Goal: Task Accomplishment & Management: Manage account settings

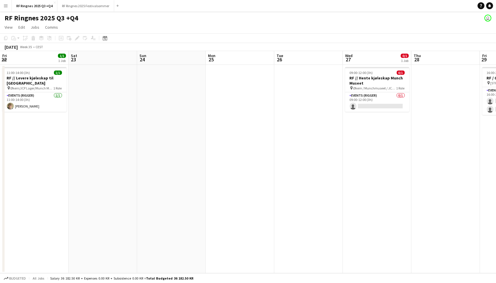
scroll to position [0, 232]
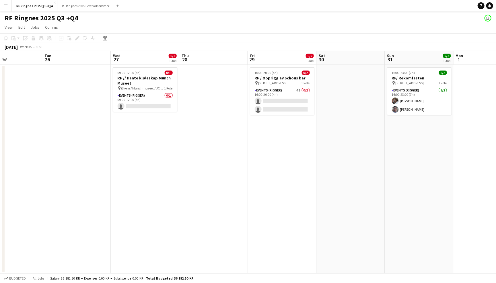
click at [150, 100] on app-card-role "Events (Rigger) 0/1 09:00-12:00 (3h) single-neutral-actions" at bounding box center [145, 101] width 64 height 19
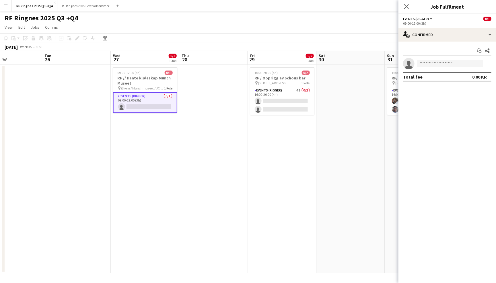
click at [139, 24] on app-page-menu "View Day view expanded Day view collapsed Month view Date picker Jump to [DATE]…" at bounding box center [248, 27] width 496 height 11
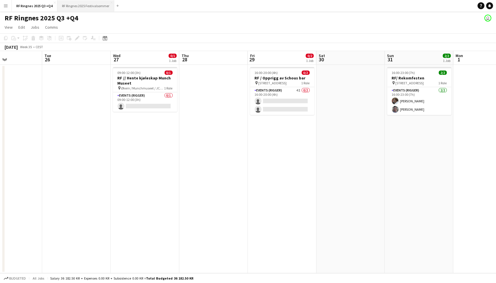
click at [95, 5] on button "RF Ringnes 2025 Festivalsommer Close" at bounding box center [85, 5] width 57 height 11
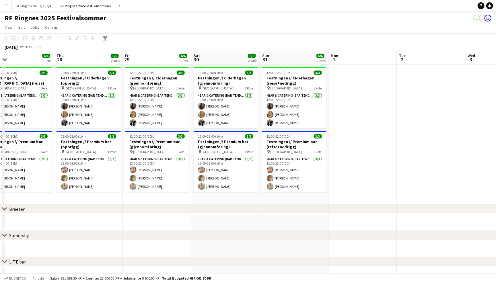
scroll to position [0, 221]
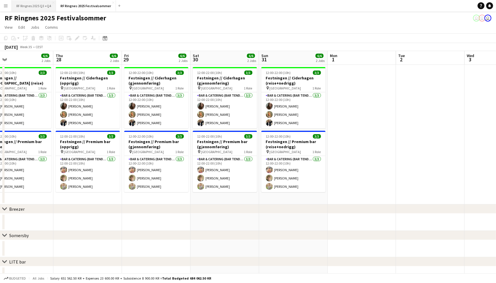
click at [38, 6] on button "RF Ringnes 2025 Q3 +Q4 Close" at bounding box center [34, 5] width 44 height 11
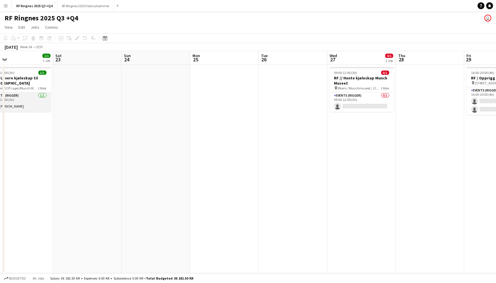
scroll to position [0, 154]
click at [9, 4] on button "Menu" at bounding box center [5, 5] width 11 height 11
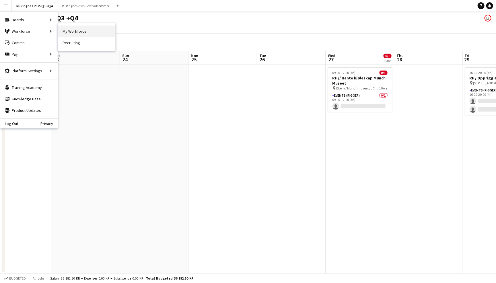
click at [66, 36] on link "My Workforce" at bounding box center [86, 31] width 57 height 11
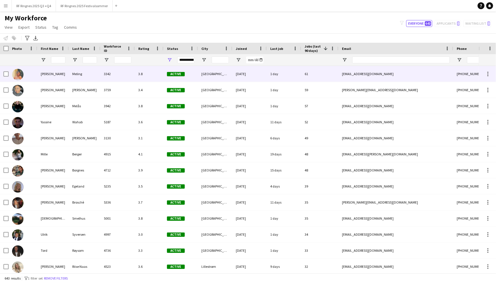
click at [79, 74] on div "Meling" at bounding box center [85, 74] width 32 height 16
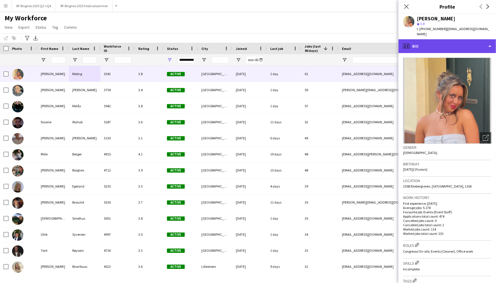
click at [476, 39] on div "profile Bio" at bounding box center [446, 46] width 97 height 14
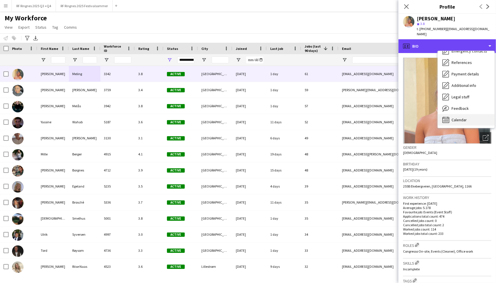
scroll to position [54, 0]
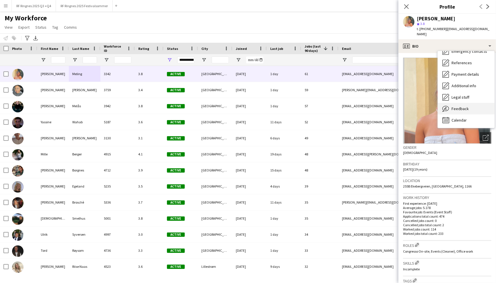
click at [476, 107] on div "Feedback Feedback" at bounding box center [465, 108] width 57 height 11
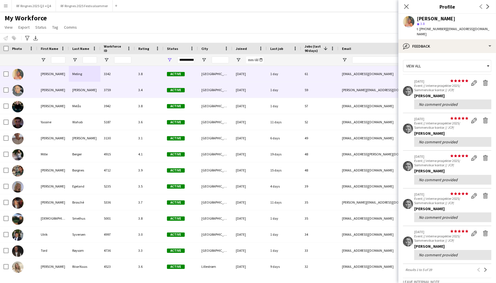
click at [177, 90] on span "Active" at bounding box center [176, 90] width 18 height 4
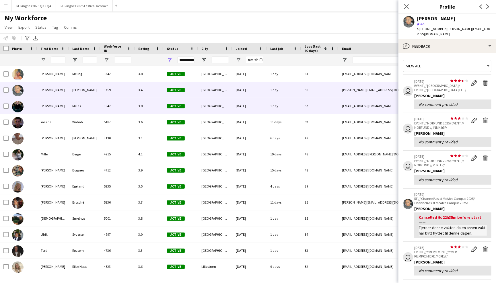
click at [204, 103] on div "[GEOGRAPHIC_DATA]" at bounding box center [215, 106] width 34 height 16
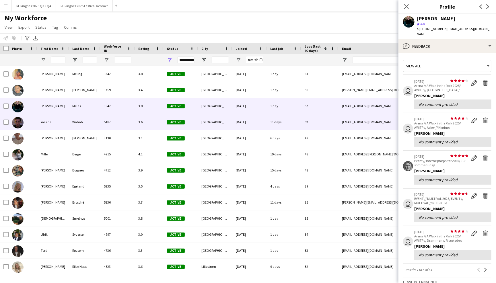
click at [208, 121] on div "[GEOGRAPHIC_DATA]" at bounding box center [215, 122] width 34 height 16
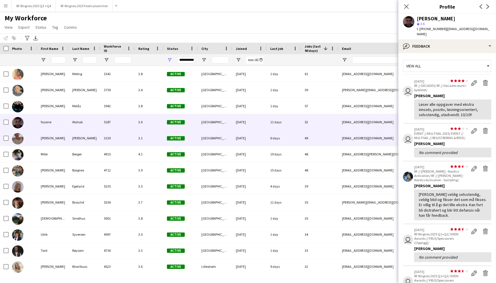
click at [214, 137] on div "[GEOGRAPHIC_DATA]" at bounding box center [215, 138] width 34 height 16
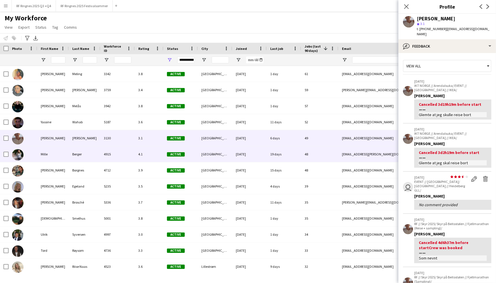
click at [219, 158] on div "[GEOGRAPHIC_DATA]" at bounding box center [215, 154] width 34 height 16
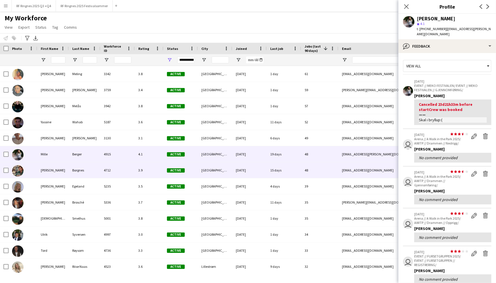
click at [224, 168] on div "[GEOGRAPHIC_DATA]" at bounding box center [215, 170] width 34 height 16
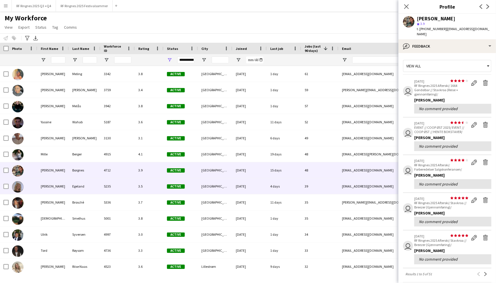
click at [235, 182] on div "[DATE]" at bounding box center [249, 186] width 34 height 16
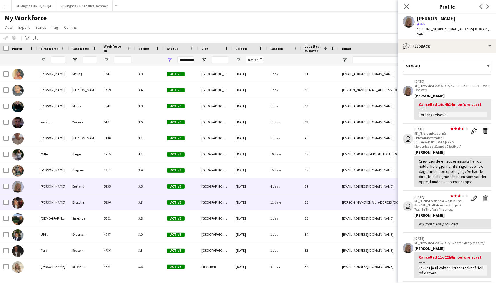
click at [238, 199] on div "[DATE]" at bounding box center [249, 202] width 34 height 16
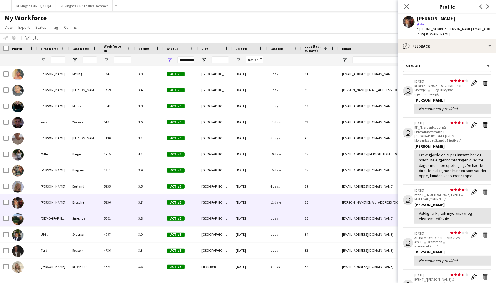
click at [244, 218] on div "[DATE]" at bounding box center [249, 218] width 34 height 16
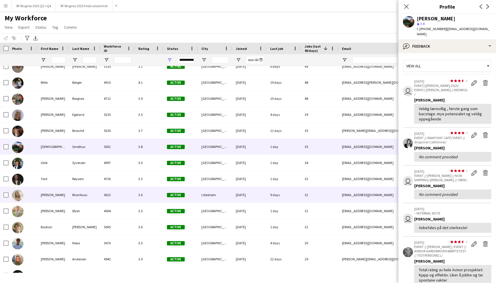
scroll to position [73, 0]
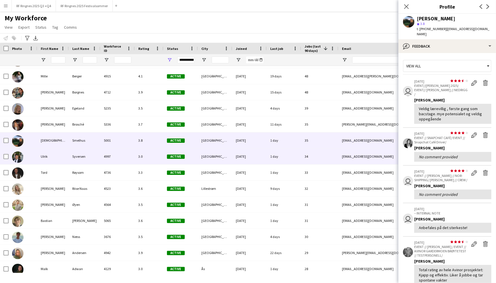
click at [223, 156] on div "[GEOGRAPHIC_DATA]" at bounding box center [215, 156] width 34 height 16
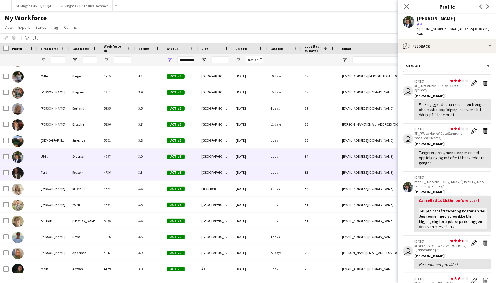
click at [227, 173] on div "[GEOGRAPHIC_DATA]" at bounding box center [215, 173] width 34 height 16
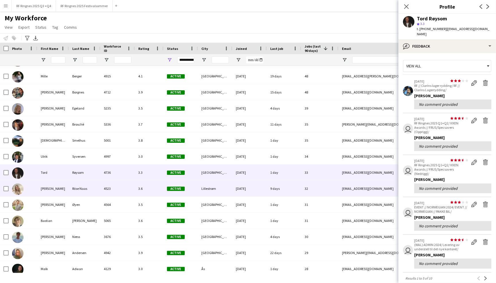
click at [229, 186] on div "Lillestrøm" at bounding box center [215, 189] width 34 height 16
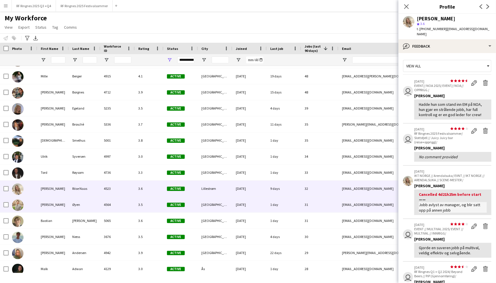
click at [231, 199] on div "[GEOGRAPHIC_DATA]" at bounding box center [215, 205] width 34 height 16
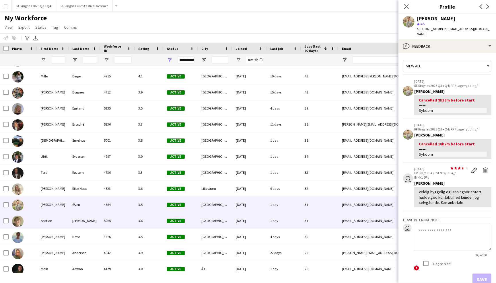
click at [230, 216] on div "[GEOGRAPHIC_DATA]" at bounding box center [215, 221] width 34 height 16
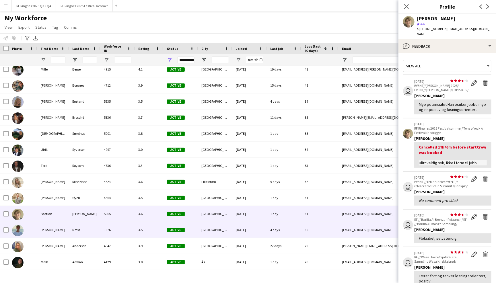
scroll to position [86, 0]
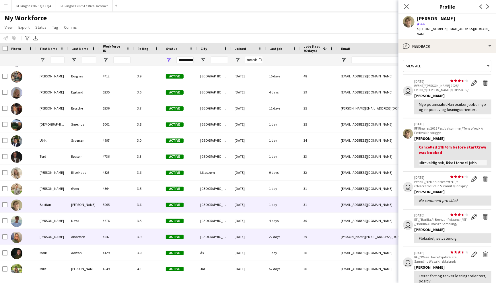
click at [234, 229] on div "[DATE]" at bounding box center [248, 237] width 34 height 16
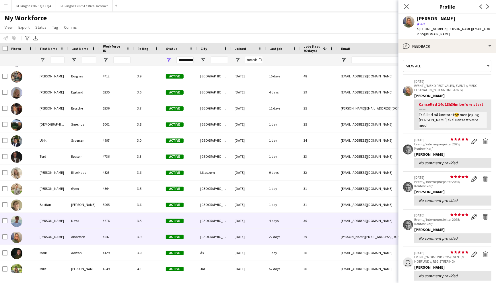
click at [229, 221] on div "[GEOGRAPHIC_DATA]" at bounding box center [214, 221] width 34 height 16
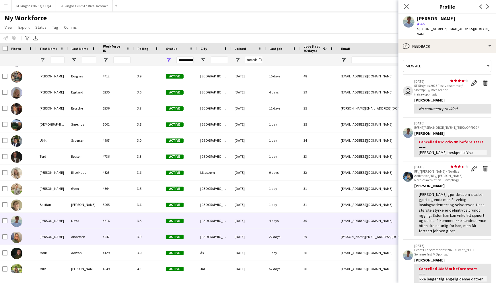
click at [231, 235] on div "[DATE]" at bounding box center [248, 237] width 34 height 16
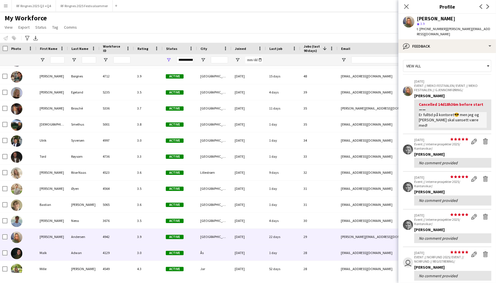
click at [232, 249] on div "[DATE]" at bounding box center [248, 253] width 34 height 16
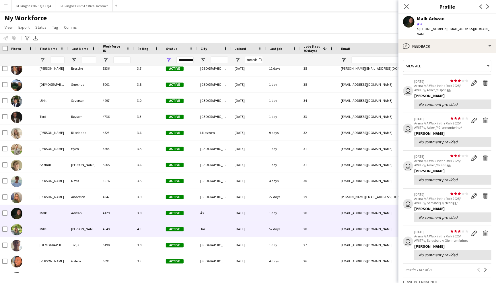
click at [222, 228] on div "Jar" at bounding box center [214, 229] width 34 height 16
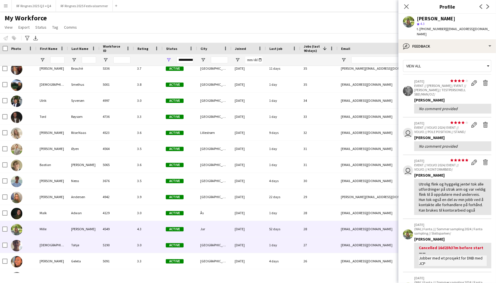
click at [223, 240] on div "[GEOGRAPHIC_DATA]" at bounding box center [214, 245] width 34 height 16
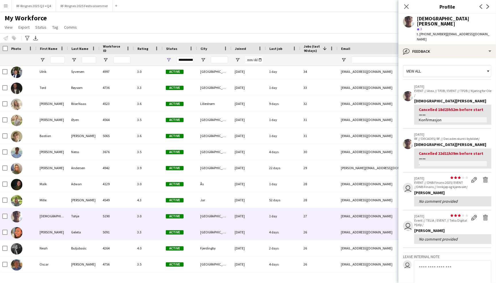
click at [220, 230] on div "[GEOGRAPHIC_DATA]" at bounding box center [214, 232] width 34 height 16
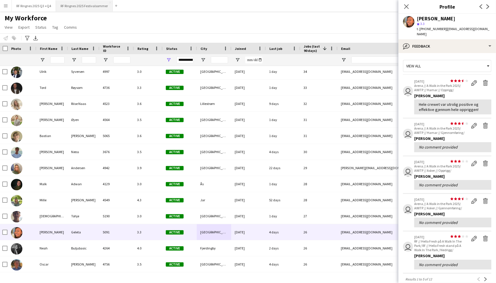
click at [89, 5] on button "RF Ringnes 2025 Festivalsommer Close" at bounding box center [84, 5] width 57 height 11
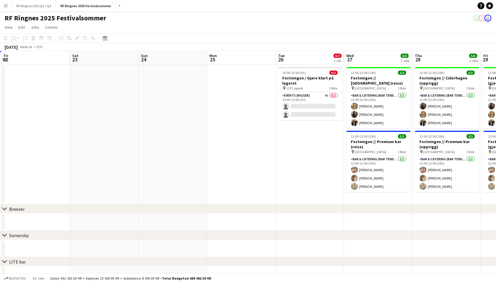
scroll to position [0, 273]
click at [35, 5] on button "RF Ringnes 2025 Q3 +Q4 Close" at bounding box center [34, 5] width 44 height 11
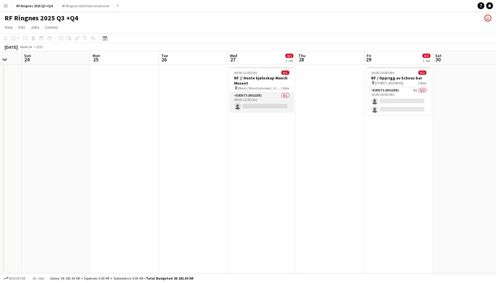
scroll to position [0, 273]
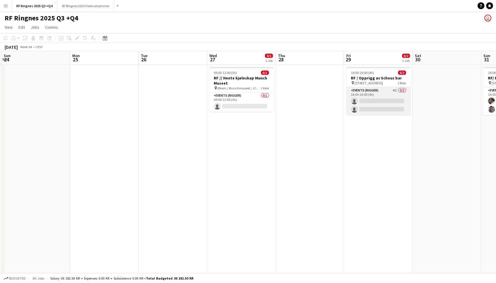
click at [371, 93] on app-card-role "Events (Rigger) 4I 0/2 16:00-20:00 (4h) single-neutral-actions single-neutral-a…" at bounding box center [378, 101] width 64 height 28
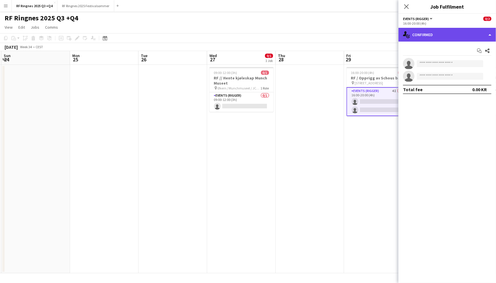
click at [424, 36] on div "single-neutral-actions-check-2 Confirmed" at bounding box center [446, 35] width 97 height 14
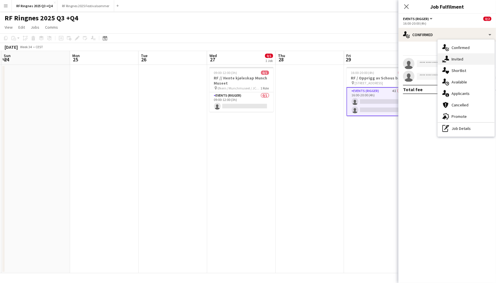
click at [449, 60] on div "single-neutral-actions-share-1 Invited" at bounding box center [465, 58] width 57 height 11
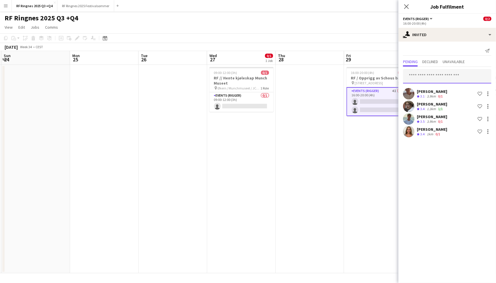
click at [441, 74] on input "text" at bounding box center [447, 76] width 88 height 14
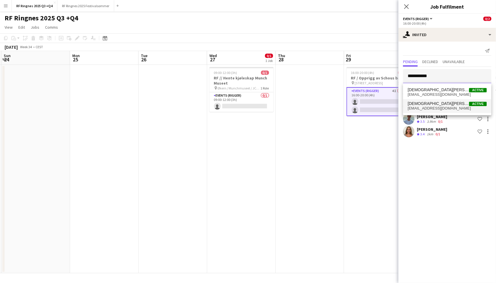
type input "**********"
click at [445, 105] on span "Christian Tohje Active" at bounding box center [446, 103] width 79 height 5
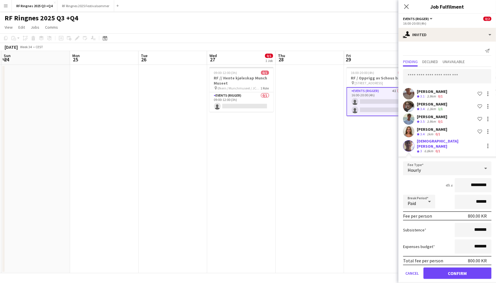
click at [458, 267] on button "Confirm" at bounding box center [457, 272] width 68 height 11
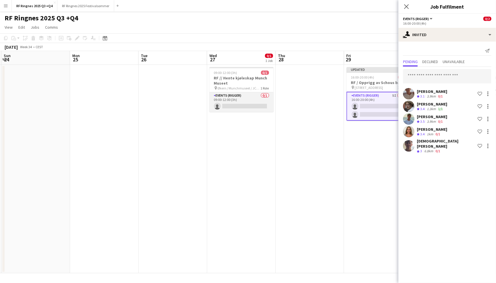
click at [249, 102] on app-card-role "Events (Rigger) 0/1 09:00-12:00 (3h) single-neutral-actions" at bounding box center [241, 101] width 64 height 19
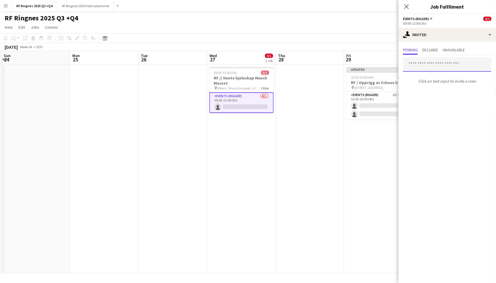
click at [421, 66] on input "text" at bounding box center [447, 64] width 88 height 14
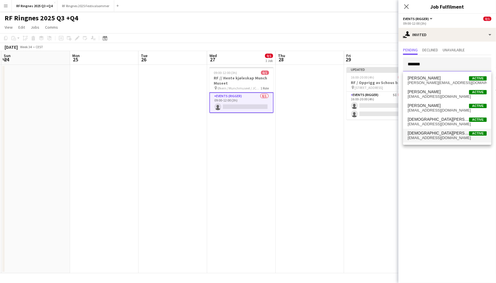
type input "*******"
click at [448, 133] on span "Christian Tohje Active" at bounding box center [446, 133] width 79 height 5
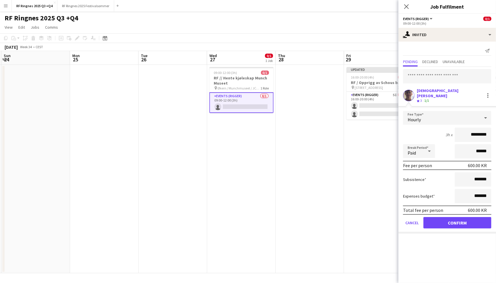
click at [457, 217] on button "Confirm" at bounding box center [457, 222] width 68 height 11
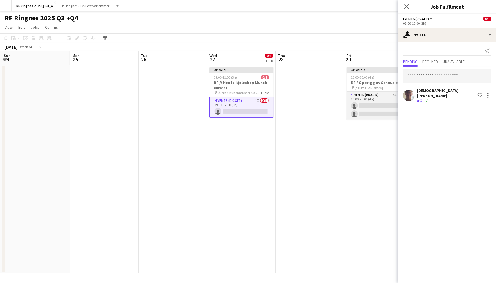
click at [378, 99] on app-card-role "Events (Rigger) 5I 0/2 16:00-20:00 (4h) single-neutral-actions single-neutral-a…" at bounding box center [378, 106] width 64 height 28
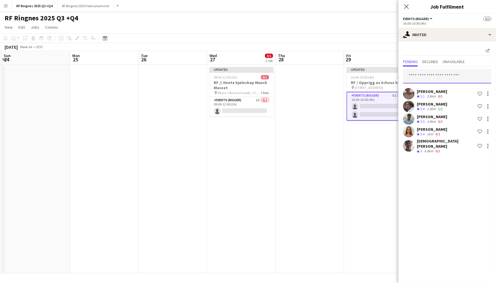
click at [419, 79] on input "text" at bounding box center [447, 76] width 88 height 14
click at [419, 75] on input "text" at bounding box center [447, 76] width 88 height 14
click at [427, 48] on div "Send notification" at bounding box center [447, 50] width 88 height 9
click at [421, 81] on input "text" at bounding box center [447, 76] width 88 height 14
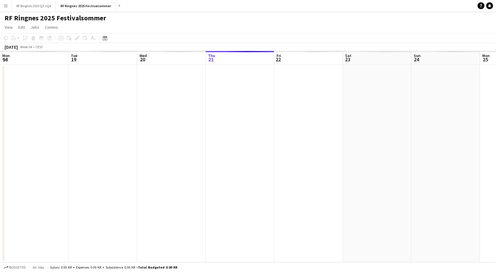
scroll to position [0, 137]
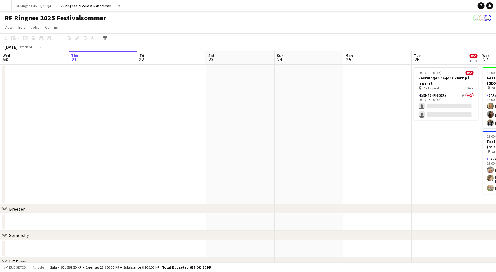
click at [5, 7] on app-icon "Menu" at bounding box center [5, 5] width 5 height 5
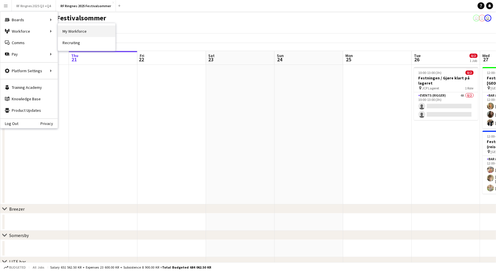
click at [79, 33] on link "My Workforce" at bounding box center [86, 31] width 57 height 11
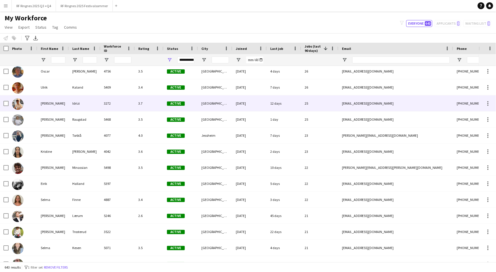
scroll to position [358, 0]
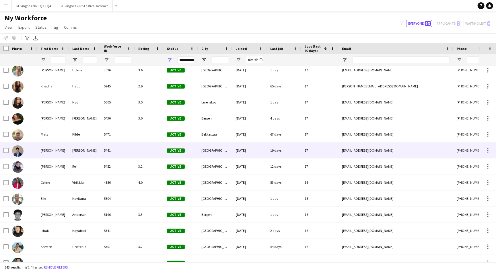
click at [139, 150] on div at bounding box center [149, 150] width 29 height 16
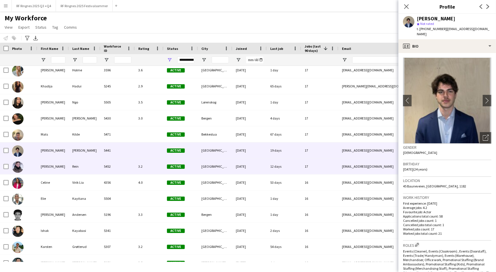
click at [139, 167] on div "3.2" at bounding box center [149, 166] width 29 height 16
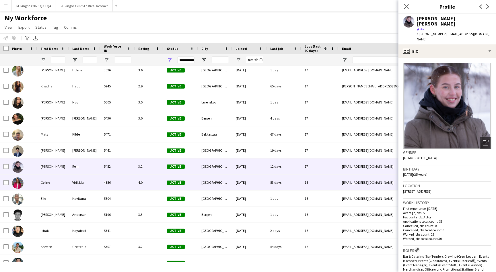
click at [139, 182] on div "4.0" at bounding box center [149, 183] width 29 height 16
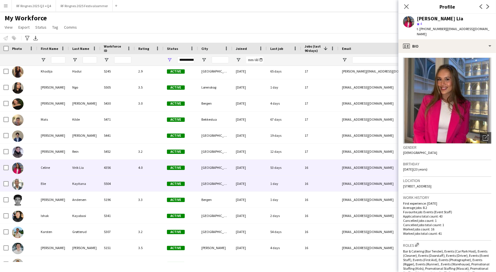
click at [137, 181] on div at bounding box center [149, 184] width 29 height 16
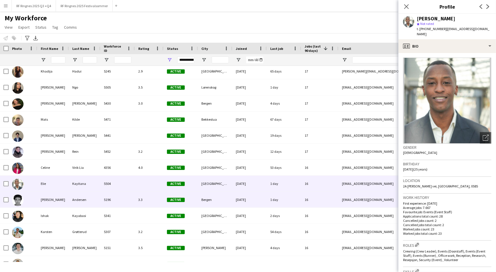
click at [137, 193] on div "3.3" at bounding box center [149, 200] width 29 height 16
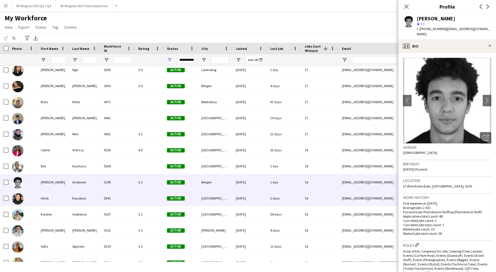
click at [138, 199] on div at bounding box center [149, 198] width 29 height 16
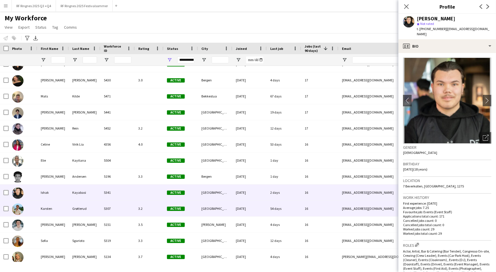
click at [139, 205] on div "3.2" at bounding box center [149, 209] width 29 height 16
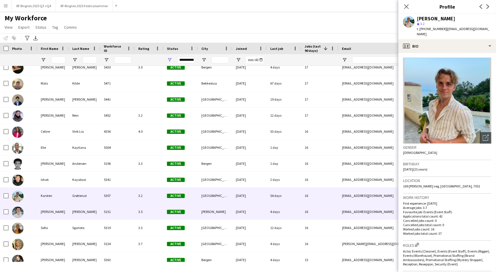
click at [140, 211] on div "3.5" at bounding box center [149, 212] width 29 height 16
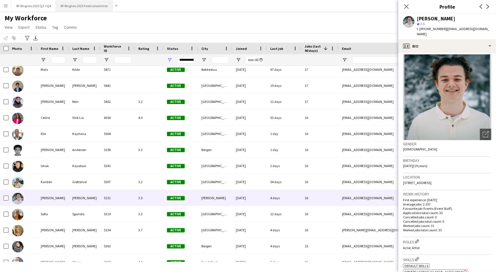
click at [98, 6] on button "RF Ringnes 2025 Festivalsommer Close" at bounding box center [84, 5] width 57 height 11
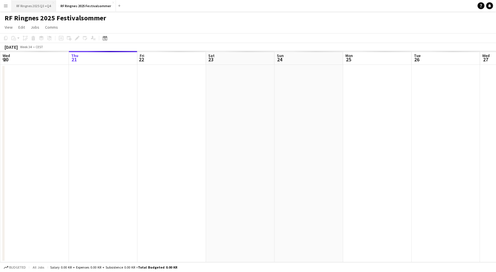
click at [43, 6] on button "RF Ringnes 2025 Q3 +Q4 Close" at bounding box center [34, 5] width 44 height 11
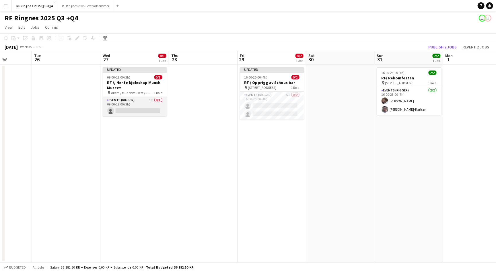
click at [141, 102] on app-card-role "Events (Rigger) 1I 0/1 09:00-12:00 (3h) single-neutral-actions" at bounding box center [135, 106] width 64 height 19
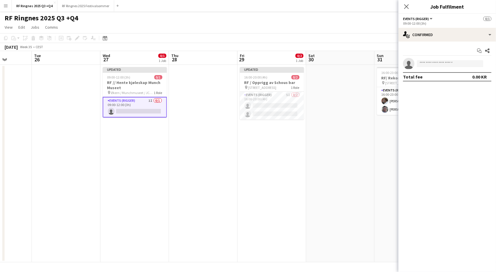
click at [430, 42] on div "Start chat Share single-neutral-actions Total fee 0.00 KR" at bounding box center [446, 64] width 97 height 44
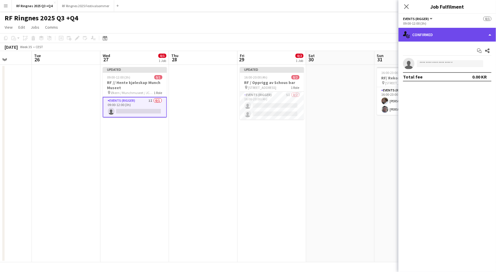
click at [432, 37] on div "single-neutral-actions-check-2 Confirmed" at bounding box center [446, 35] width 97 height 14
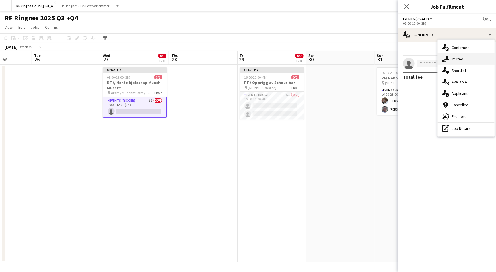
click at [457, 58] on div "single-neutral-actions-share-1 Invited" at bounding box center [465, 58] width 57 height 11
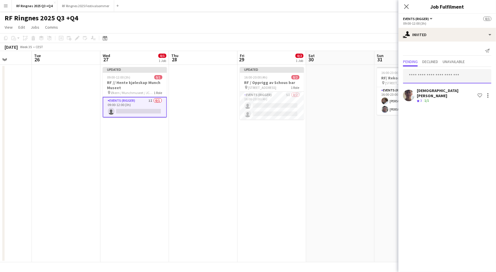
click at [449, 77] on input "text" at bounding box center [447, 76] width 88 height 14
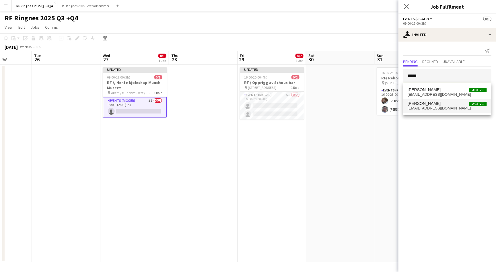
type input "*****"
click at [453, 103] on span "[PERSON_NAME] Active" at bounding box center [446, 103] width 79 height 5
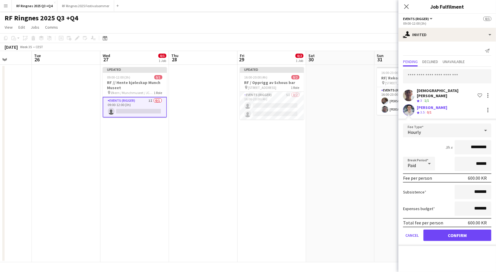
click at [455, 230] on button "Confirm" at bounding box center [457, 235] width 68 height 11
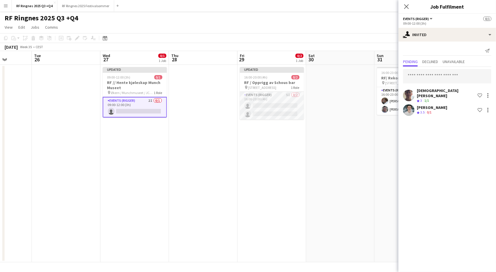
click at [282, 100] on app-card-role "Events (Rigger) 5I 0/2 16:00-20:00 (4h) single-neutral-actions single-neutral-a…" at bounding box center [272, 106] width 64 height 28
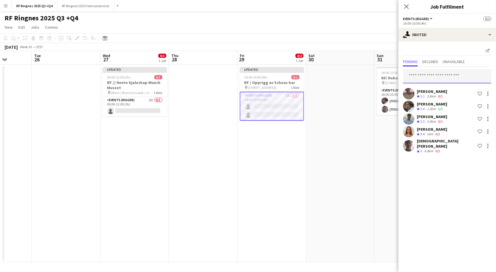
click at [429, 73] on input "text" at bounding box center [447, 76] width 88 height 14
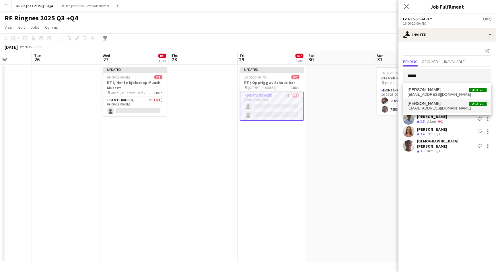
type input "*****"
click at [438, 101] on span "[PERSON_NAME] Active" at bounding box center [446, 103] width 79 height 5
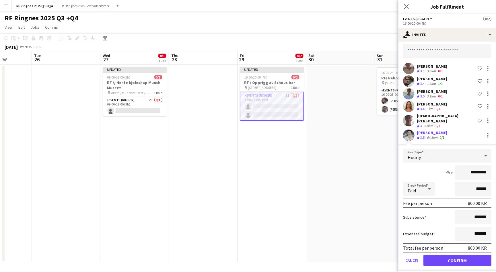
click at [447, 255] on button "Confirm" at bounding box center [457, 260] width 68 height 11
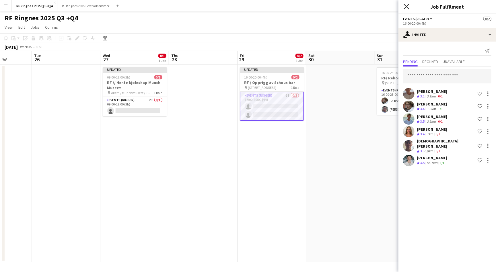
click at [406, 5] on icon at bounding box center [405, 6] width 5 height 5
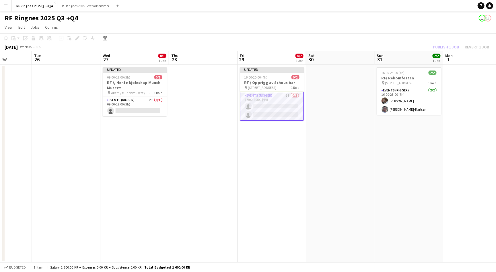
click at [398, 22] on app-page-menu "View Day view expanded Day view collapsed Month view Date picker Jump to [DATE]…" at bounding box center [248, 27] width 496 height 11
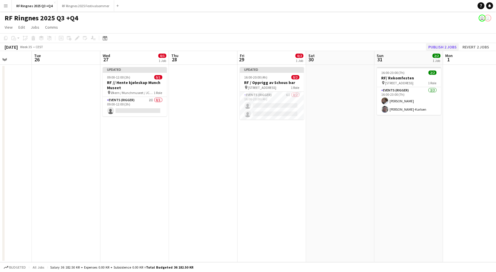
click at [443, 47] on button "Publish 2 jobs" at bounding box center [442, 46] width 33 height 7
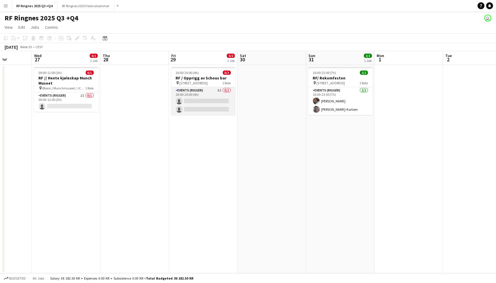
click at [207, 91] on app-card-role "Events (Rigger) 6I 0/2 16:00-20:00 (4h) single-neutral-actions single-neutral-a…" at bounding box center [203, 101] width 64 height 28
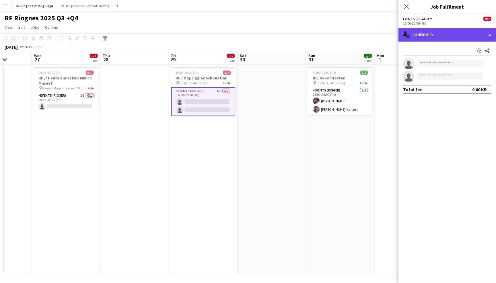
click at [423, 37] on div "single-neutral-actions-check-2 Confirmed" at bounding box center [446, 35] width 97 height 14
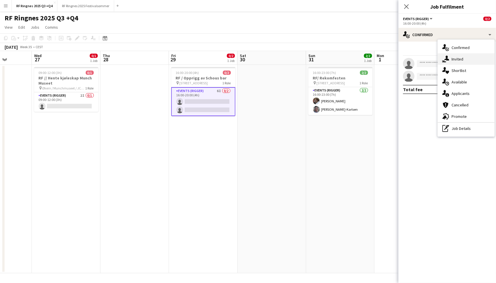
click at [457, 55] on div "single-neutral-actions-share-1 Invited" at bounding box center [465, 58] width 57 height 11
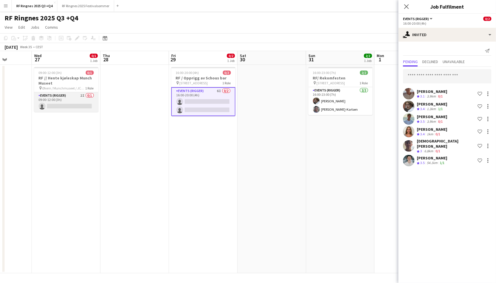
click at [72, 99] on app-card-role "Events (Rigger) 2I 0/1 09:00-12:00 (3h) single-neutral-actions" at bounding box center [66, 101] width 64 height 19
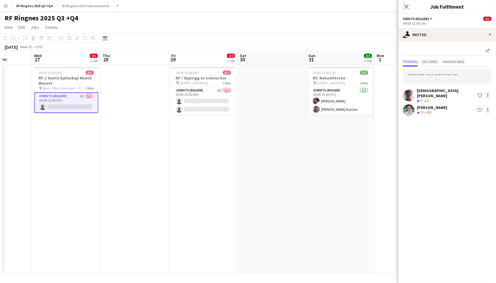
click at [410, 104] on app-user-avatar at bounding box center [408, 109] width 11 height 11
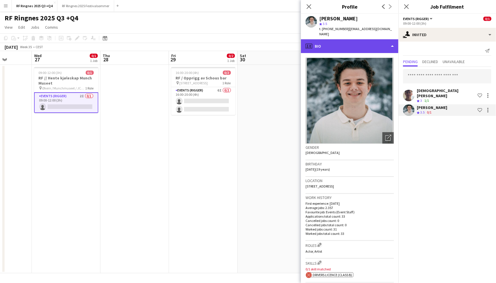
click at [375, 44] on div "profile Bio" at bounding box center [349, 46] width 97 height 14
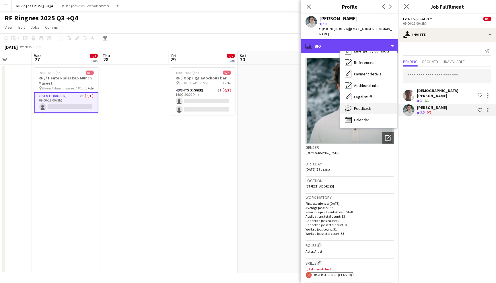
scroll to position [54, 0]
click at [373, 105] on div "Feedback Feedback" at bounding box center [368, 108] width 57 height 11
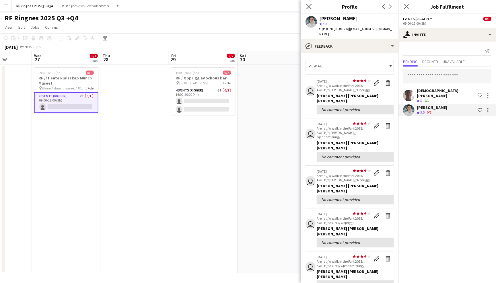
click at [309, 10] on app-icon "Close pop-in" at bounding box center [309, 7] width 8 height 8
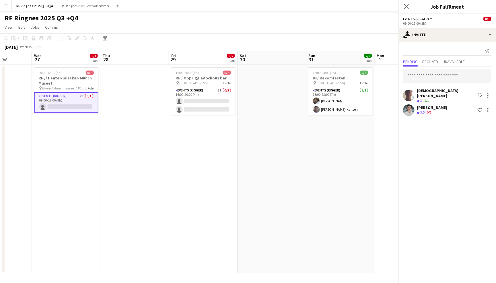
click at [277, 7] on app-navbar "Menu Boards Boards Boards All jobs Status Workforce Workforce My Workforce Recr…" at bounding box center [248, 5] width 496 height 11
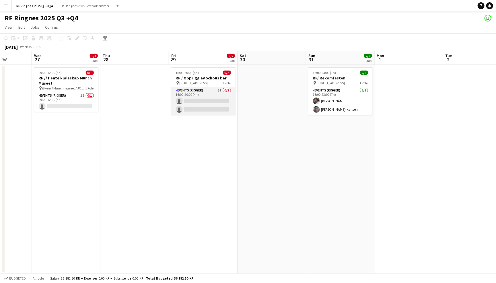
click at [211, 93] on app-card-role "Events (Rigger) 6I 0/2 16:00-20:00 (4h) single-neutral-actions single-neutral-a…" at bounding box center [203, 101] width 64 height 28
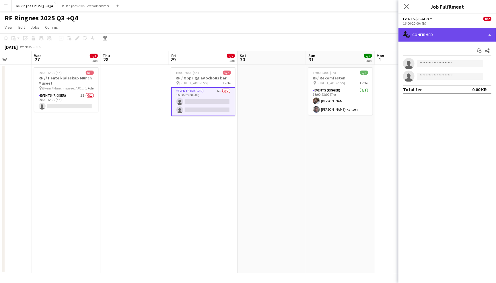
click at [411, 33] on div "single-neutral-actions-check-2 Confirmed" at bounding box center [446, 35] width 97 height 14
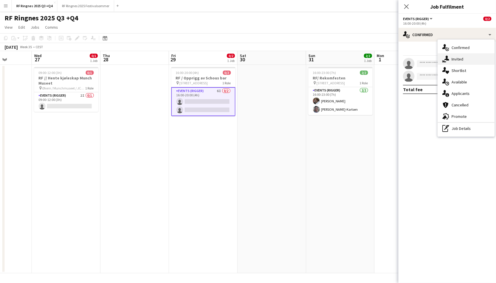
click at [461, 58] on div "single-neutral-actions-share-1 Invited" at bounding box center [465, 58] width 57 height 11
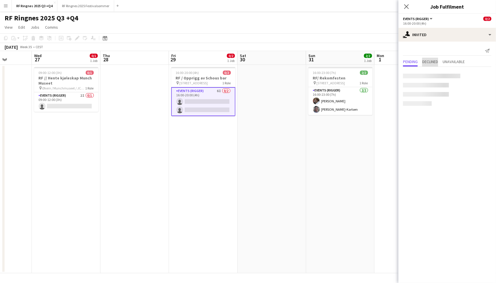
click at [438, 63] on span "Declined" at bounding box center [430, 62] width 16 height 4
click at [416, 61] on span "Pending" at bounding box center [410, 62] width 15 height 4
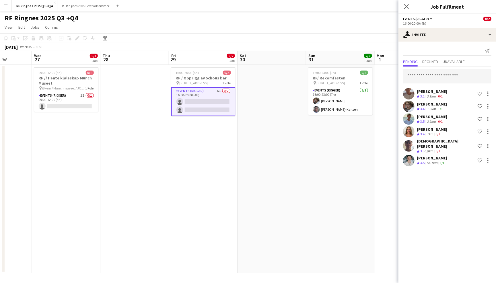
click at [312, 41] on app-toolbar "Copy Paste Paste Command V Paste with crew Command Shift V Paste linked Job [GE…" at bounding box center [248, 38] width 496 height 10
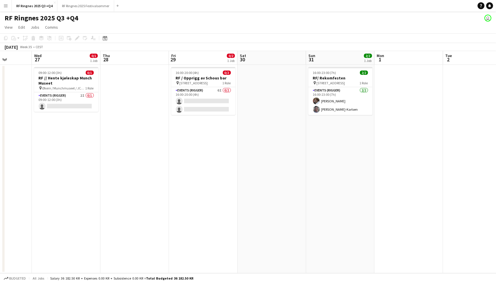
click at [5, 5] on app-icon "Menu" at bounding box center [5, 5] width 5 height 5
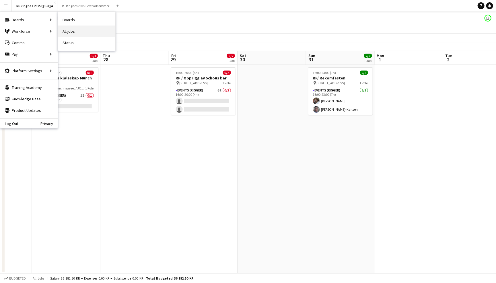
click at [64, 28] on link "All jobs" at bounding box center [86, 31] width 57 height 11
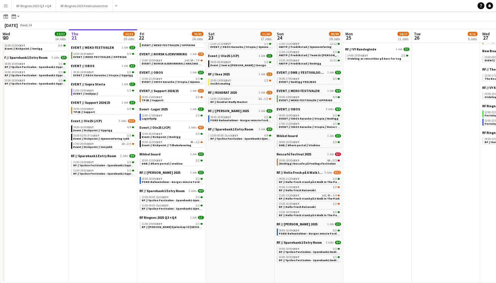
scroll to position [167, 0]
click at [161, 199] on span "RF // Ypsilon Festivalen - Sparebank1 Gjennomføring" at bounding box center [178, 201] width 73 height 4
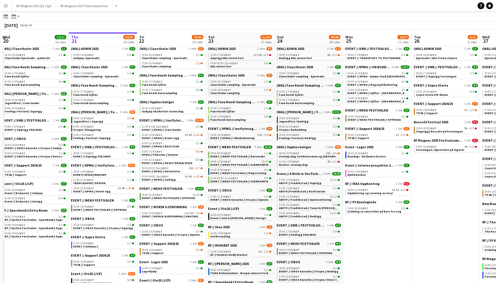
scroll to position [12, 0]
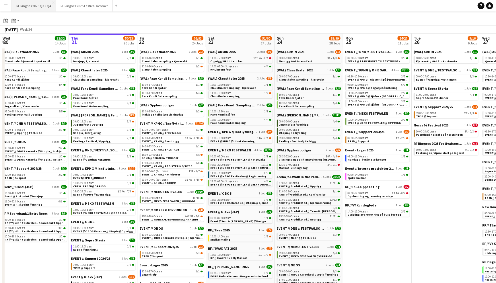
click at [41, 9] on button "RF Ringnes 2025 Q3 +Q4 Close" at bounding box center [34, 5] width 44 height 11
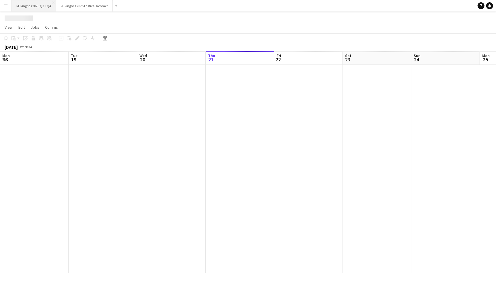
scroll to position [0, 137]
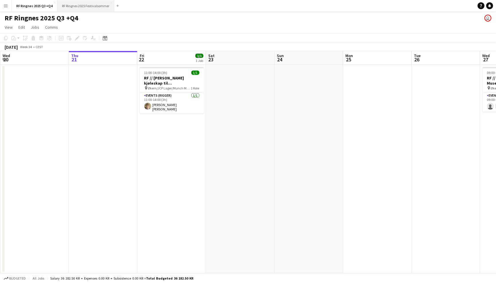
click at [87, 8] on button "RF Ringnes 2025 Festivalsommer Close" at bounding box center [85, 5] width 57 height 11
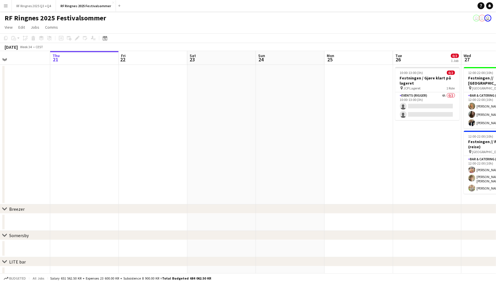
scroll to position [0, 173]
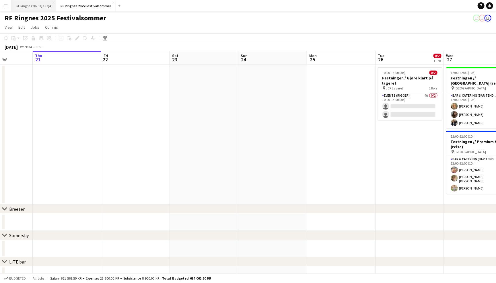
click at [45, 7] on button "RF Ringnes 2025 Q3 +Q4 Close" at bounding box center [34, 5] width 44 height 11
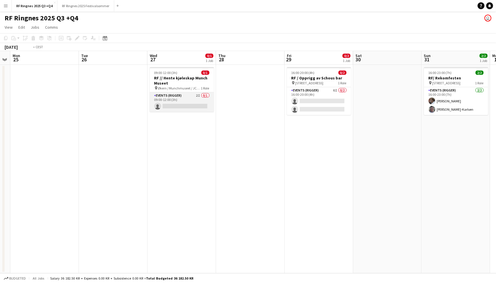
scroll to position [0, 218]
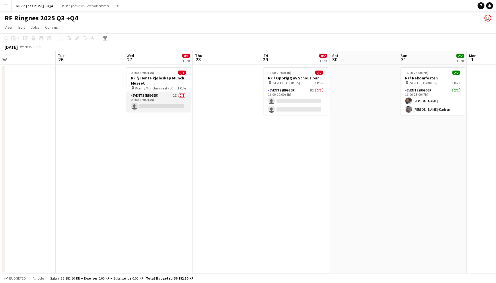
click at [169, 101] on app-card-role "Events (Rigger) 2I 0/1 09:00-12:00 (3h) single-neutral-actions" at bounding box center [158, 101] width 64 height 19
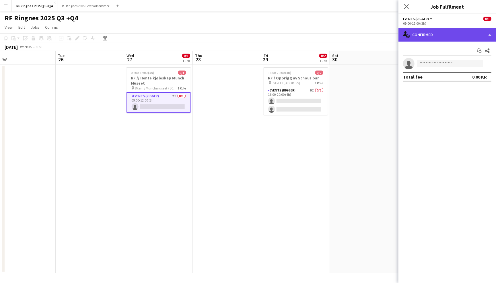
click at [457, 36] on div "single-neutral-actions-check-2 Confirmed" at bounding box center [446, 35] width 97 height 14
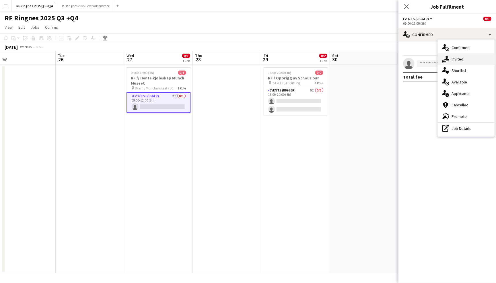
click at [478, 56] on div "single-neutral-actions-share-1 Invited" at bounding box center [465, 58] width 57 height 11
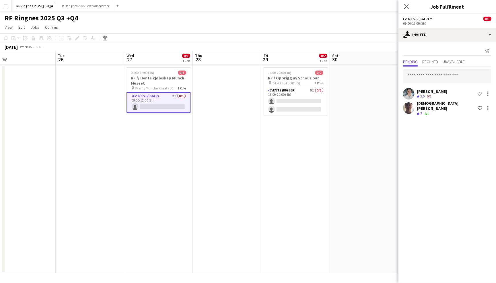
click at [268, 14] on div "RF Ringnes 2025 Q3 +Q4 user" at bounding box center [248, 16] width 496 height 11
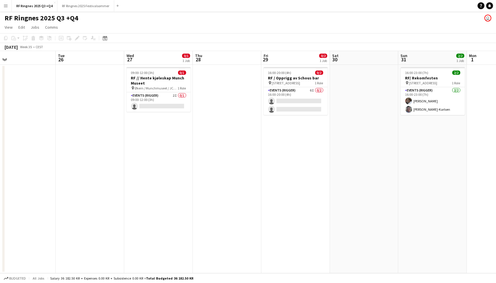
click at [3, 6] on app-icon "Menu" at bounding box center [5, 5] width 5 height 5
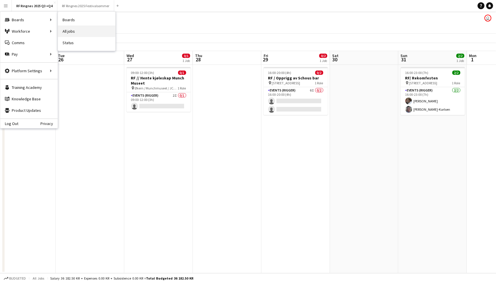
click at [72, 32] on link "All jobs" at bounding box center [86, 31] width 57 height 11
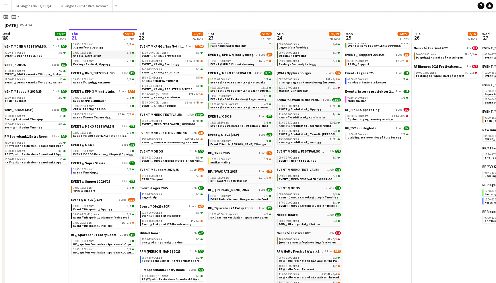
scroll to position [90, 0]
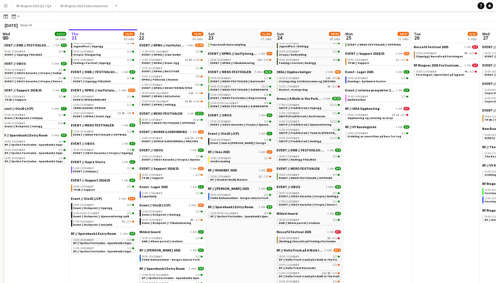
click at [115, 241] on span "RF // Ypsilon Festivalen - Sparebank1 Opprigg" at bounding box center [104, 243] width 63 height 4
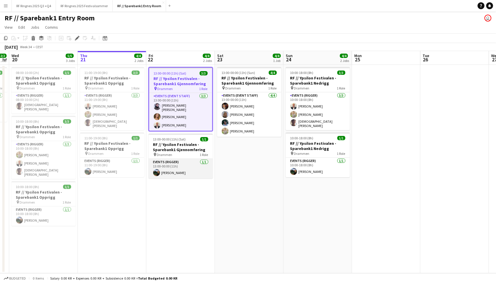
click at [182, 163] on app-card-role "Events (Rigger) [DATE] 13:00-00:00 (11h) [PERSON_NAME]" at bounding box center [180, 168] width 64 height 19
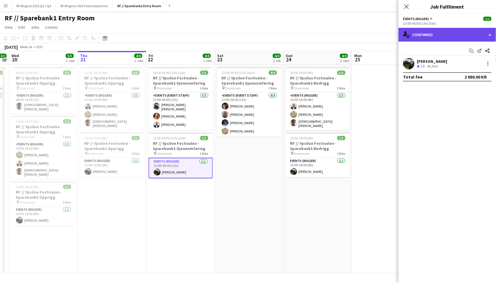
click at [430, 35] on div "single-neutral-actions-check-2 Confirmed" at bounding box center [446, 35] width 97 height 14
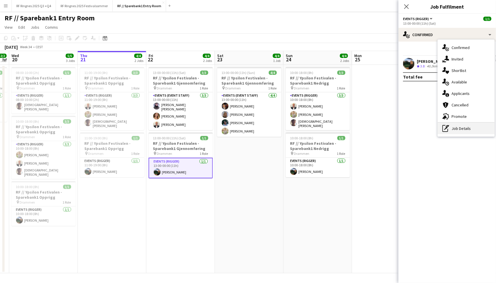
click at [464, 123] on div "pen-write Job Details" at bounding box center [465, 128] width 57 height 11
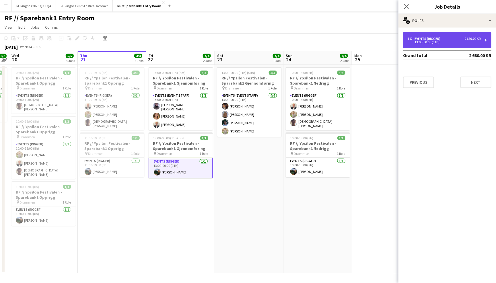
click at [460, 35] on div "1 x Events (Rigger) 2 680.00 KR 13:00-00:00 (11h)" at bounding box center [447, 40] width 88 height 16
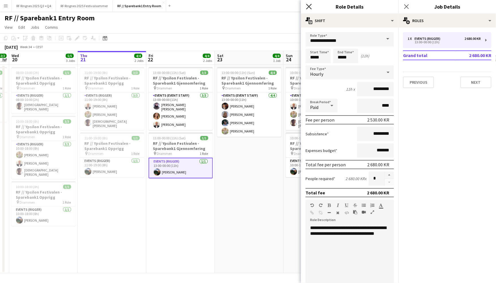
click at [310, 5] on icon "Close pop-in" at bounding box center [308, 6] width 5 height 5
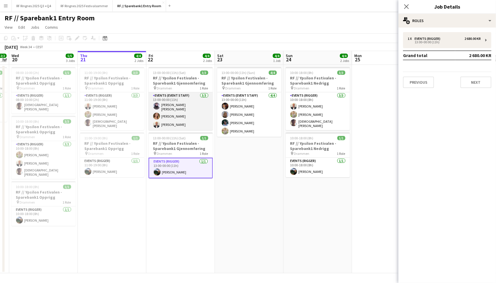
click at [173, 112] on app-card-role "Events (Event Staff) 3/3 13:00-00:00 (11h) Vendela Rein Mathilde Widerøe Henrik…" at bounding box center [180, 111] width 64 height 38
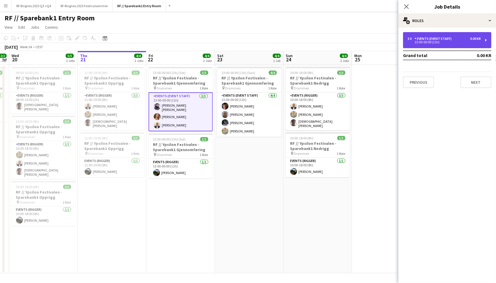
click at [440, 43] on div "3 x Events (Event Staff) 0.00 KR 13:00-00:00 (11h)" at bounding box center [447, 40] width 88 height 16
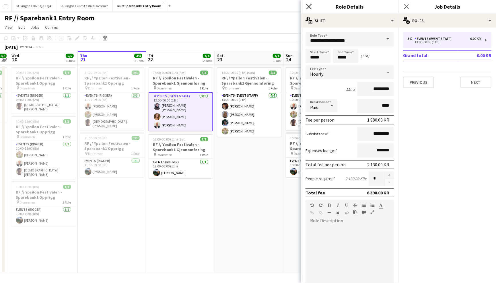
click at [311, 5] on icon "Close pop-in" at bounding box center [308, 6] width 5 height 5
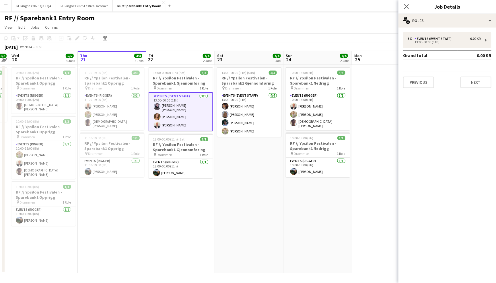
click at [304, 8] on app-navbar "Menu Boards Boards Boards All jobs Status Workforce Workforce My Workforce Recr…" at bounding box center [248, 5] width 496 height 11
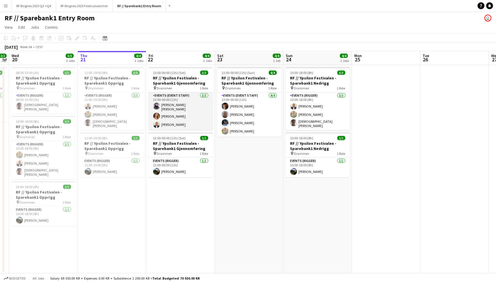
click at [189, 117] on app-card-role "Events (Event Staff) 3/3 13:00-00:00 (11h) Vendela Rein Mathilde Widerøe Henrik…" at bounding box center [180, 111] width 64 height 38
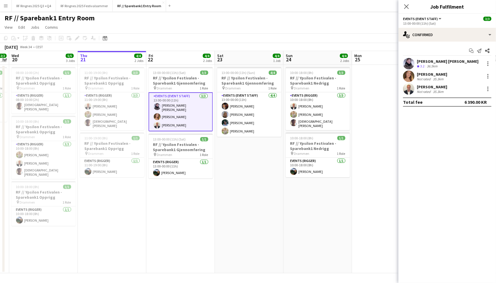
click at [408, 87] on app-user-avatar at bounding box center [408, 88] width 11 height 11
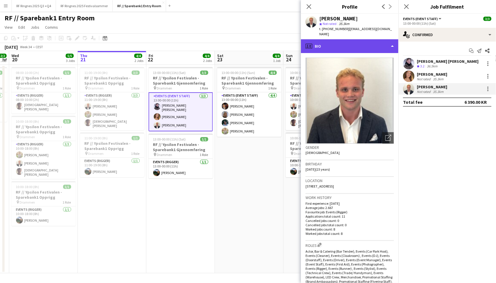
click at [376, 46] on div "profile Bio" at bounding box center [349, 46] width 97 height 14
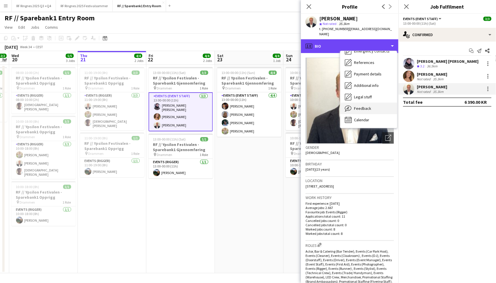
scroll to position [54, 0]
click at [372, 103] on div "Feedback Feedback" at bounding box center [368, 108] width 57 height 11
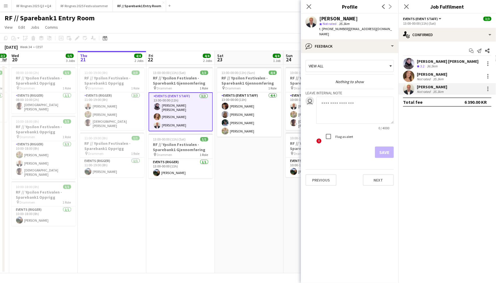
click at [409, 74] on app-user-avatar at bounding box center [408, 76] width 11 height 11
click at [410, 62] on app-user-avatar at bounding box center [408, 63] width 11 height 11
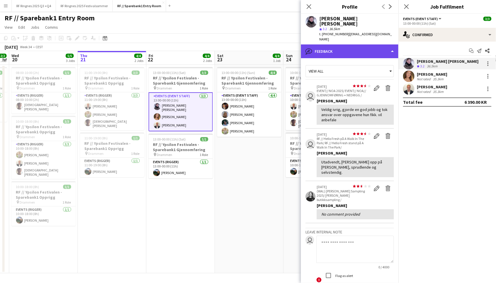
click at [389, 45] on div "bubble-pencil Feedback" at bounding box center [349, 51] width 97 height 14
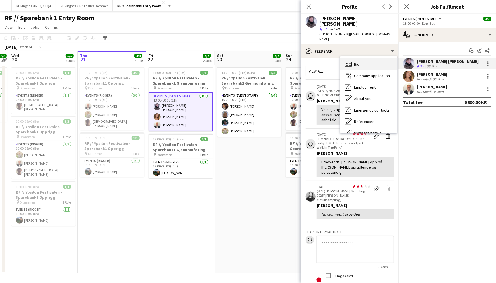
click at [385, 58] on div "Bio Bio" at bounding box center [368, 63] width 57 height 11
